Goal: Task Accomplishment & Management: Complete application form

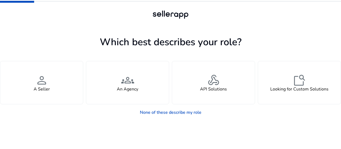
drag, startPoint x: 17, startPoint y: 2, endPoint x: 48, endPoint y: 9, distance: 32.5
click at [40, 4] on div at bounding box center [170, 15] width 341 height 30
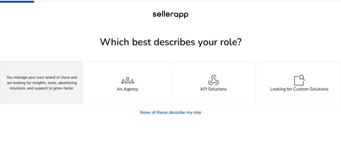
click at [61, 93] on div "person A Seller" at bounding box center [41, 82] width 83 height 43
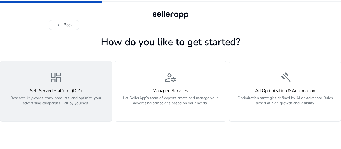
click at [60, 93] on h4 "Self Served Platform (DIY)" at bounding box center [56, 90] width 105 height 5
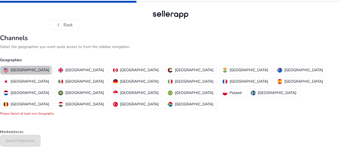
click at [25, 69] on p "[GEOGRAPHIC_DATA]" at bounding box center [30, 70] width 38 height 6
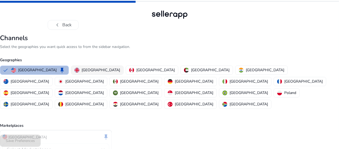
click at [82, 70] on p "[GEOGRAPHIC_DATA]" at bounding box center [101, 70] width 38 height 6
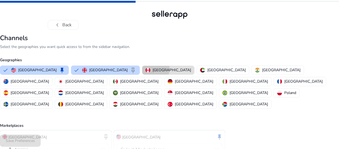
click at [145, 69] on div "[GEOGRAPHIC_DATA]" at bounding box center [167, 70] width 45 height 6
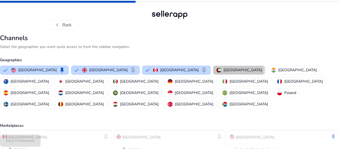
click at [223, 70] on p "[GEOGRAPHIC_DATA]" at bounding box center [242, 70] width 38 height 6
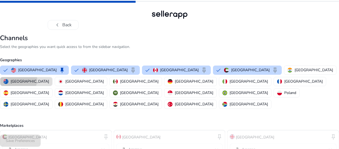
click at [49, 79] on p "[GEOGRAPHIC_DATA]" at bounding box center [30, 82] width 38 height 6
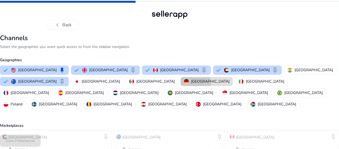
click at [191, 83] on p "[GEOGRAPHIC_DATA]" at bounding box center [210, 82] width 38 height 6
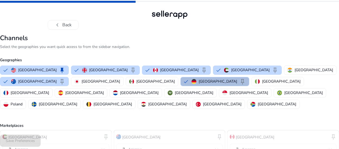
scroll to position [57, 0]
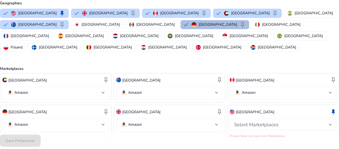
click at [104, 92] on div at bounding box center [103, 93] width 3 height 2
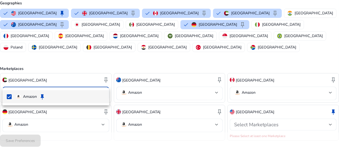
click at [79, 53] on div at bounding box center [169, 74] width 339 height 149
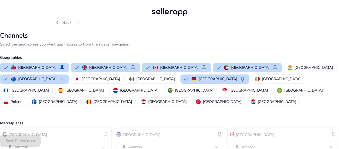
scroll to position [0, 0]
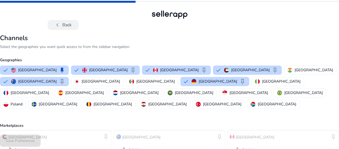
click at [56, 25] on span "chevron_left" at bounding box center [57, 25] width 6 height 6
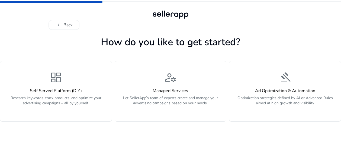
click at [56, 25] on span "chevron_left" at bounding box center [58, 25] width 6 height 6
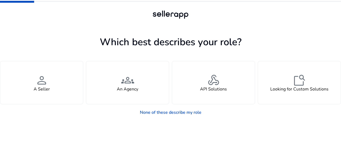
click at [56, 25] on div at bounding box center [170, 25] width 244 height 10
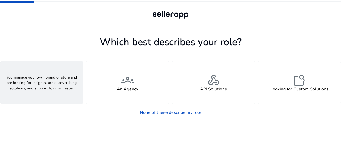
click at [65, 90] on div "person A Seller" at bounding box center [41, 82] width 83 height 43
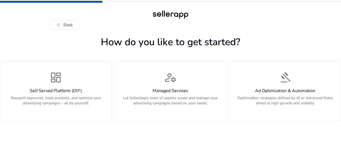
click at [64, 90] on h4 "Self Served Platform (DIY)" at bounding box center [56, 90] width 105 height 5
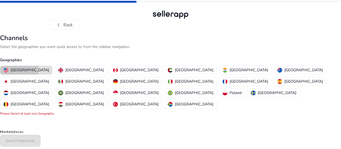
click at [19, 70] on p "[GEOGRAPHIC_DATA]" at bounding box center [30, 70] width 38 height 6
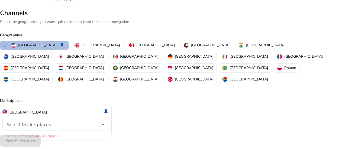
scroll to position [25, 0]
click at [39, 132] on mat-error "Please Select at least one Marketplace" at bounding box center [55, 134] width 107 height 5
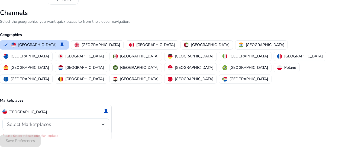
click at [42, 121] on span "Select Marketplaces" at bounding box center [29, 124] width 44 height 6
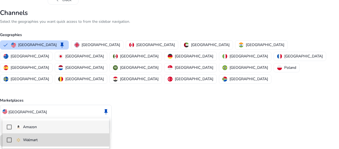
click at [35, 139] on p "Walmart" at bounding box center [30, 140] width 15 height 6
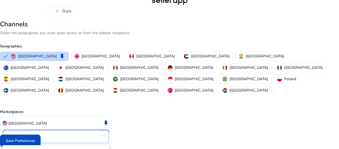
scroll to position [19, 0]
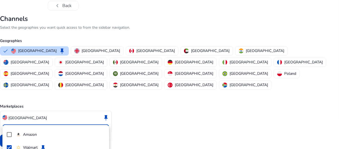
click at [82, 52] on div at bounding box center [169, 74] width 339 height 149
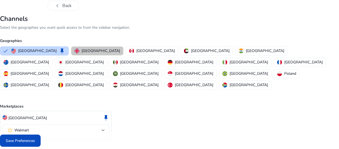
click at [82, 52] on p "[GEOGRAPHIC_DATA]" at bounding box center [101, 51] width 38 height 6
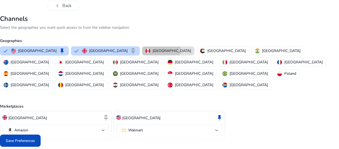
click at [152, 50] on p "[GEOGRAPHIC_DATA]" at bounding box center [171, 51] width 38 height 6
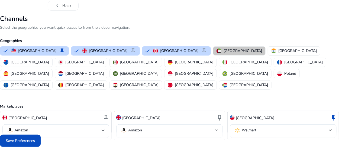
click at [223, 49] on p "[GEOGRAPHIC_DATA]" at bounding box center [242, 51] width 38 height 6
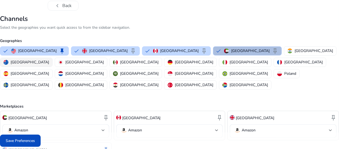
click at [49, 59] on p "[GEOGRAPHIC_DATA]" at bounding box center [30, 62] width 38 height 6
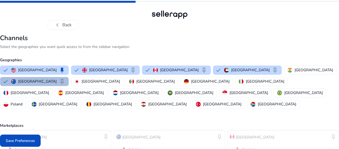
scroll to position [0, 0]
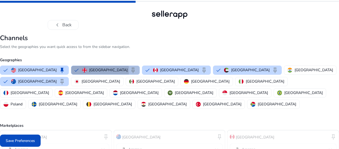
click at [89, 71] on p "[GEOGRAPHIC_DATA]" at bounding box center [108, 70] width 38 height 6
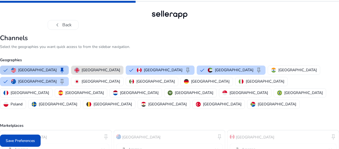
click at [43, 71] on div "United States keep" at bounding box center [38, 70] width 54 height 6
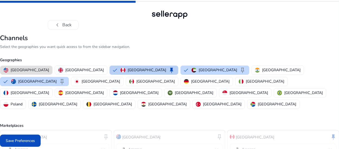
click at [128, 67] on p "[GEOGRAPHIC_DATA]" at bounding box center [147, 70] width 38 height 6
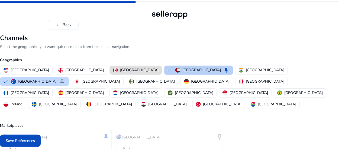
click at [164, 66] on button "[GEOGRAPHIC_DATA] keep" at bounding box center [198, 70] width 68 height 9
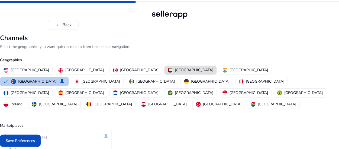
click at [16, 79] on img "button" at bounding box center [13, 81] width 5 height 5
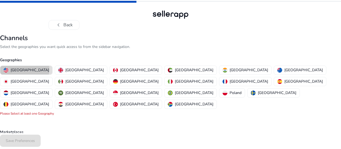
click at [24, 69] on p "[GEOGRAPHIC_DATA]" at bounding box center [30, 70] width 38 height 6
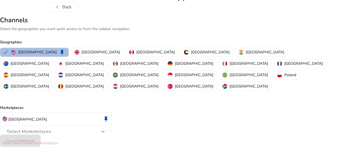
scroll to position [25, 0]
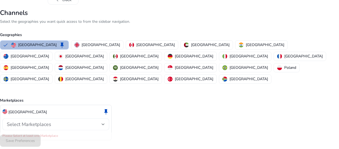
click at [62, 121] on div "Select Marketplaces" at bounding box center [54, 124] width 95 height 6
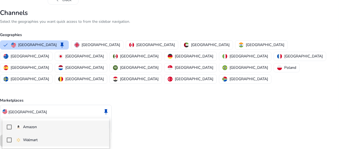
click at [34, 139] on p "Walmart" at bounding box center [30, 140] width 15 height 6
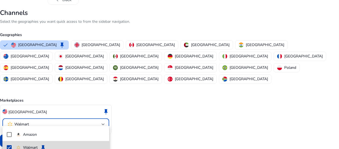
scroll to position [19, 0]
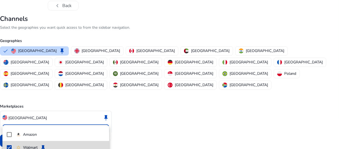
click at [26, 145] on p "Walmart" at bounding box center [30, 148] width 15 height 6
click at [9, 145] on mat-pseudo-checkbox at bounding box center [9, 147] width 5 height 5
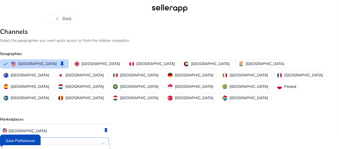
scroll to position [0, 0]
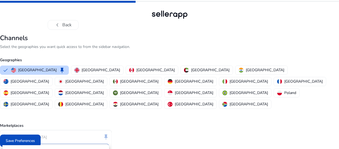
click at [75, 70] on div at bounding box center [169, 74] width 339 height 149
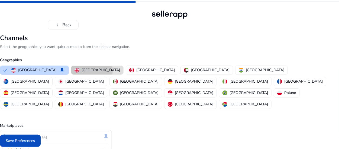
click at [82, 70] on p "[GEOGRAPHIC_DATA]" at bounding box center [101, 70] width 38 height 6
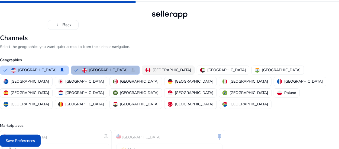
click at [152, 69] on p "[GEOGRAPHIC_DATA]" at bounding box center [171, 70] width 38 height 6
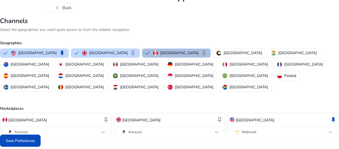
scroll to position [19, 0]
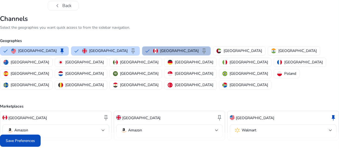
click at [216, 127] on div at bounding box center [216, 130] width 3 height 6
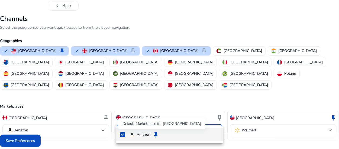
click at [154, 133] on span "keep" at bounding box center [155, 134] width 6 height 6
click at [171, 91] on div at bounding box center [169, 74] width 339 height 149
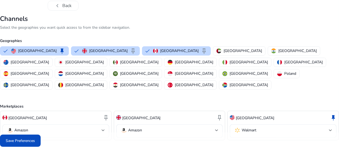
click at [105, 124] on div "Amazon" at bounding box center [55, 131] width 107 height 14
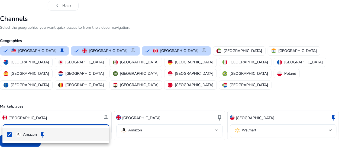
click at [104, 116] on div at bounding box center [169, 74] width 339 height 149
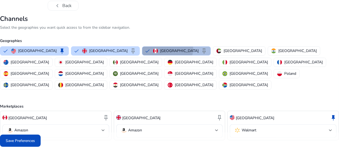
click at [160, 48] on p "[GEOGRAPHIC_DATA]" at bounding box center [179, 51] width 38 height 6
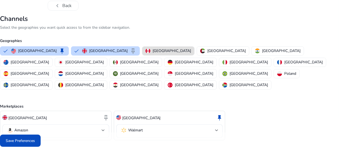
click at [74, 45] on div "Geographies [GEOGRAPHIC_DATA] keep [GEOGRAPHIC_DATA] keep [GEOGRAPHIC_DATA] [GE…" at bounding box center [169, 61] width 339 height 59
click at [90, 49] on p "[GEOGRAPHIC_DATA]" at bounding box center [108, 51] width 38 height 6
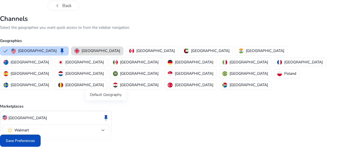
click at [105, 114] on span "keep" at bounding box center [106, 117] width 6 height 6
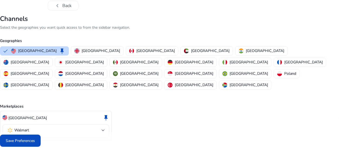
click at [105, 114] on span "keep" at bounding box center [106, 117] width 6 height 6
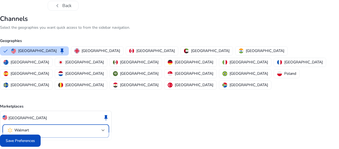
click at [102, 127] on div at bounding box center [103, 130] width 3 height 6
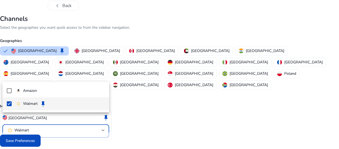
click at [149, 111] on div at bounding box center [169, 74] width 339 height 149
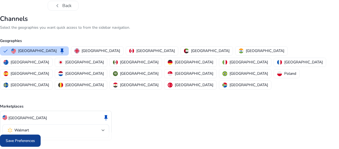
click at [31, 140] on span "Save Preferences" at bounding box center [20, 141] width 29 height 6
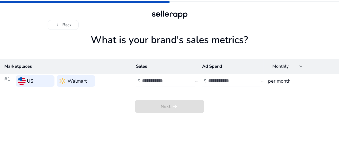
scroll to position [0, 0]
click at [302, 69] on div at bounding box center [302, 66] width 3 height 6
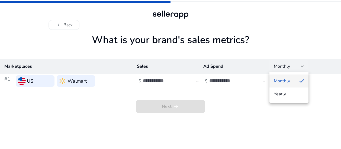
click at [101, 105] on div at bounding box center [170, 74] width 341 height 149
click at [145, 79] on input "number" at bounding box center [161, 81] width 37 height 6
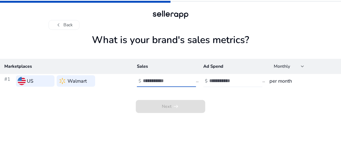
click at [177, 79] on input "*" at bounding box center [161, 81] width 37 height 6
click at [178, 79] on input "*" at bounding box center [161, 81] width 37 height 6
click at [178, 79] on input "***" at bounding box center [161, 81] width 37 height 6
type input "*"
type input "****"
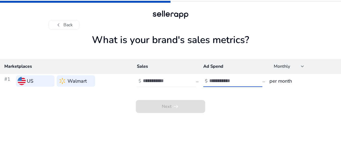
click at [221, 81] on input "number" at bounding box center [227, 81] width 37 height 6
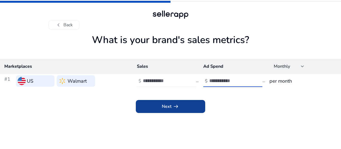
type input "*"
click at [181, 106] on span at bounding box center [170, 106] width 69 height 13
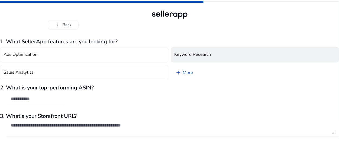
click at [193, 57] on h4 "Keyword Research" at bounding box center [192, 54] width 37 height 5
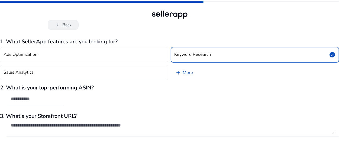
click at [59, 25] on span "chevron_left" at bounding box center [57, 25] width 6 height 6
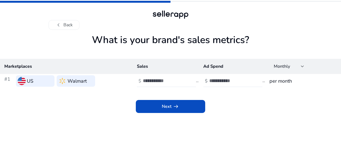
click at [59, 25] on span "chevron_left" at bounding box center [58, 25] width 6 height 6
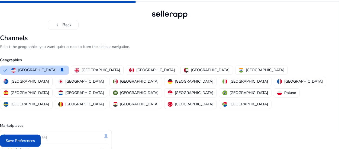
click at [59, 25] on span "chevron_left" at bounding box center [57, 25] width 6 height 6
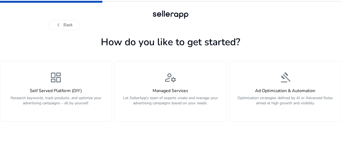
click at [59, 25] on span "chevron_left" at bounding box center [58, 25] width 6 height 6
click at [59, 25] on div "chevron_left Back" at bounding box center [170, 25] width 244 height 10
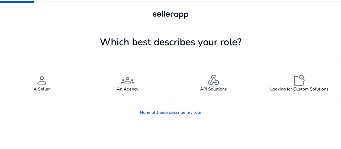
click at [59, 25] on div at bounding box center [170, 25] width 244 height 10
